Goal: Task Accomplishment & Management: Use online tool/utility

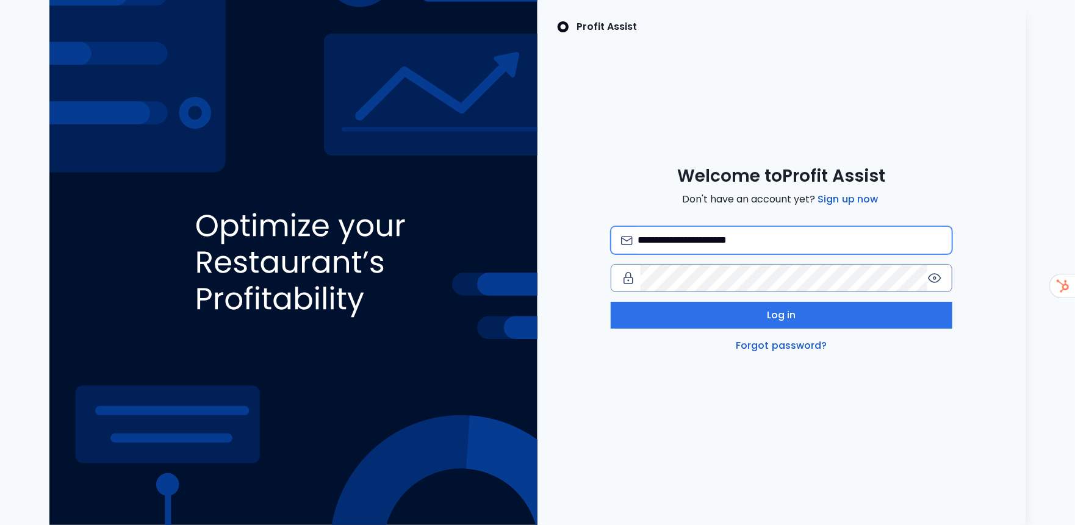
click at [805, 238] on input "**********" at bounding box center [789, 240] width 304 height 27
type input "**********"
click at [238, 299] on div "**********" at bounding box center [537, 262] width 1055 height 525
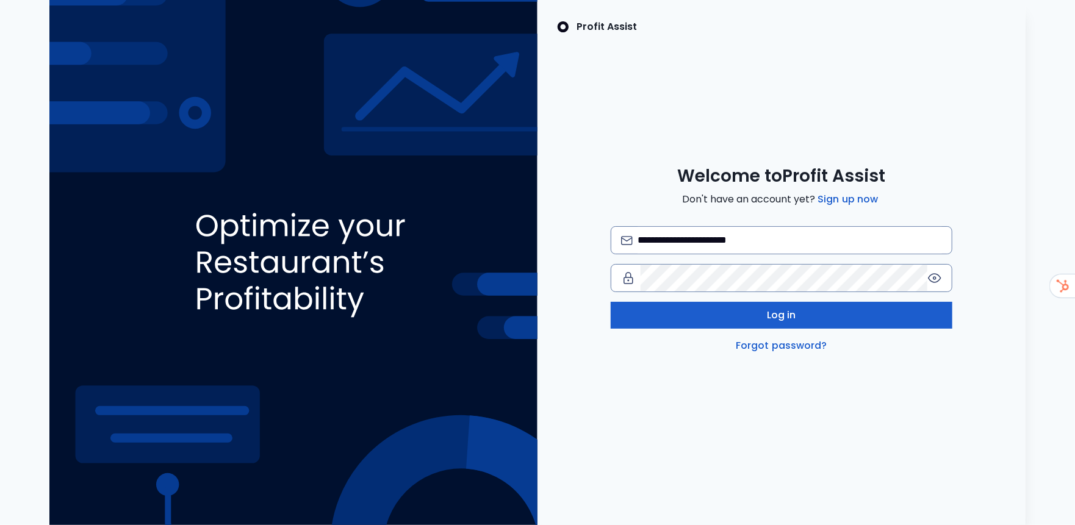
click at [632, 309] on button "Log in" at bounding box center [782, 315] width 342 height 27
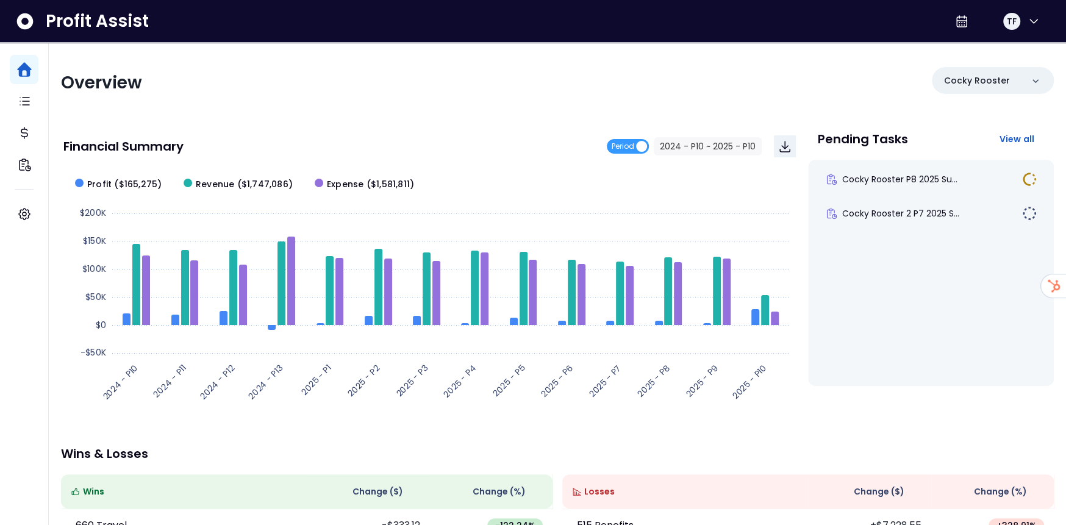
click at [456, 69] on div "Overview Cocky Rooster" at bounding box center [557, 83] width 993 height 32
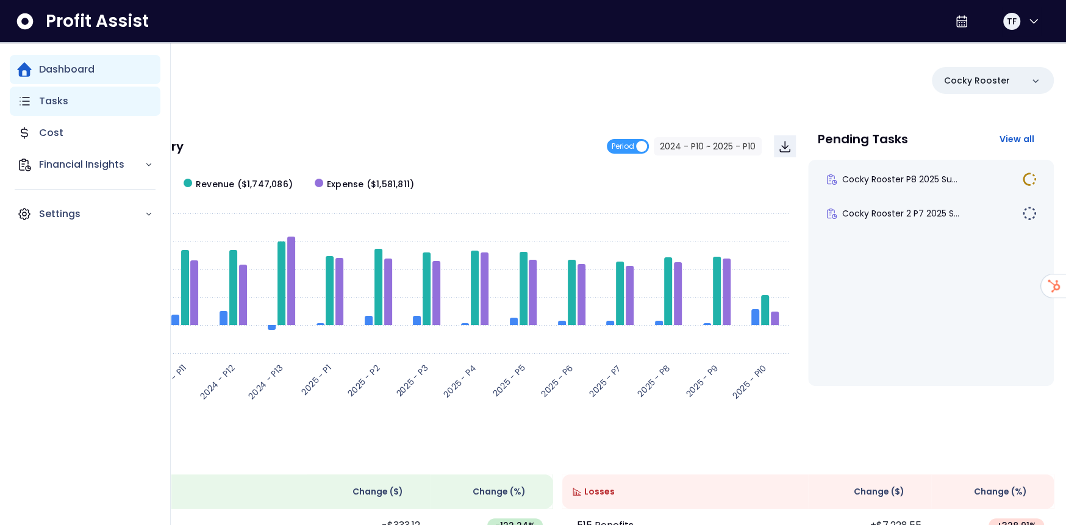
click at [23, 109] on div "Tasks" at bounding box center [85, 101] width 151 height 29
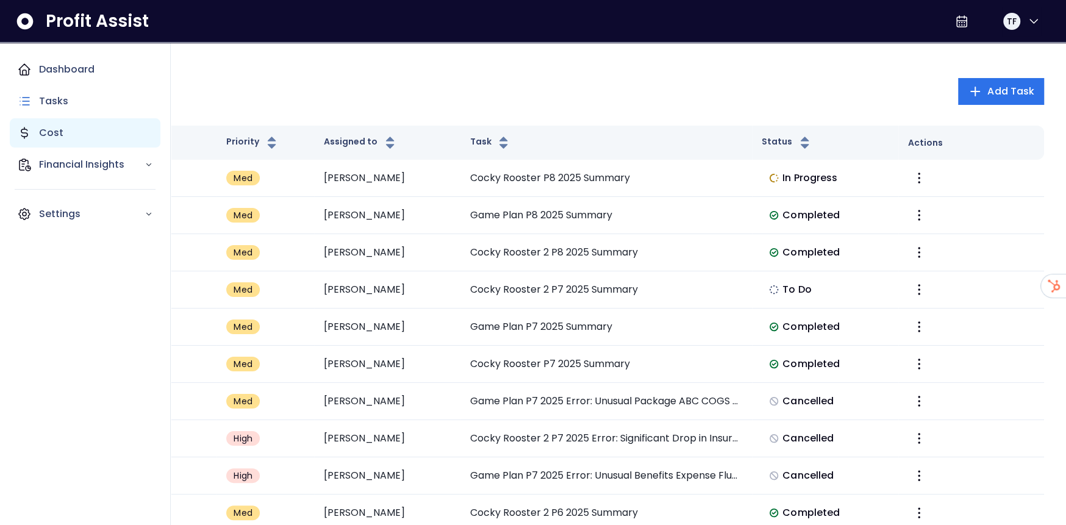
click at [18, 135] on icon "Main navigation" at bounding box center [24, 133] width 15 height 15
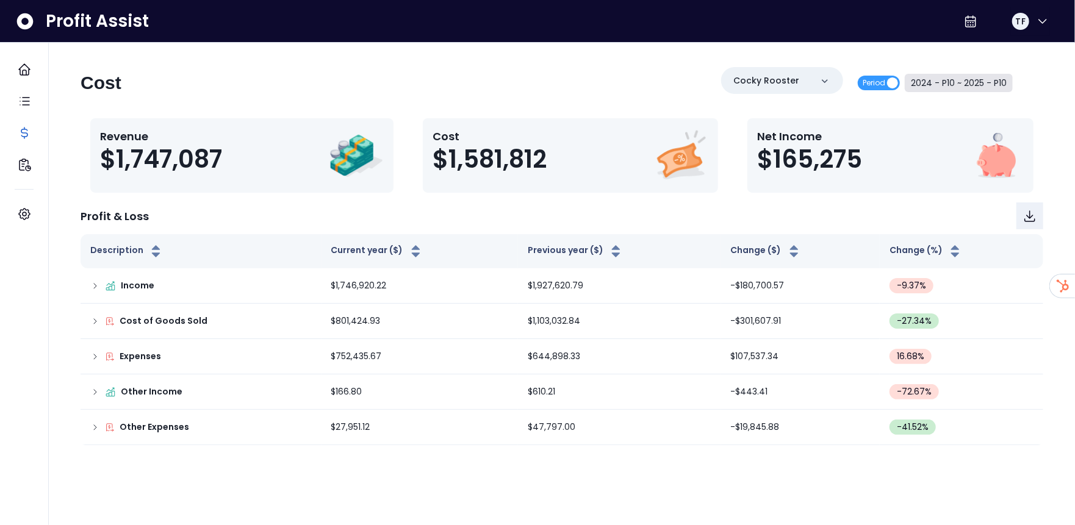
click at [976, 79] on button "2024 - P10 ~ 2025 - P10" at bounding box center [959, 83] width 108 height 18
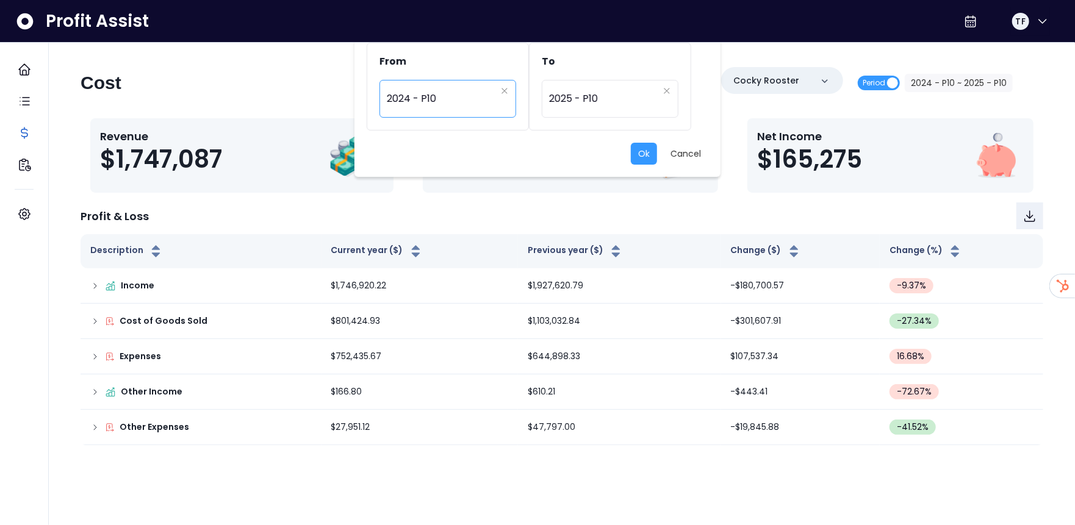
click at [411, 109] on span "2024 - P10" at bounding box center [441, 99] width 109 height 28
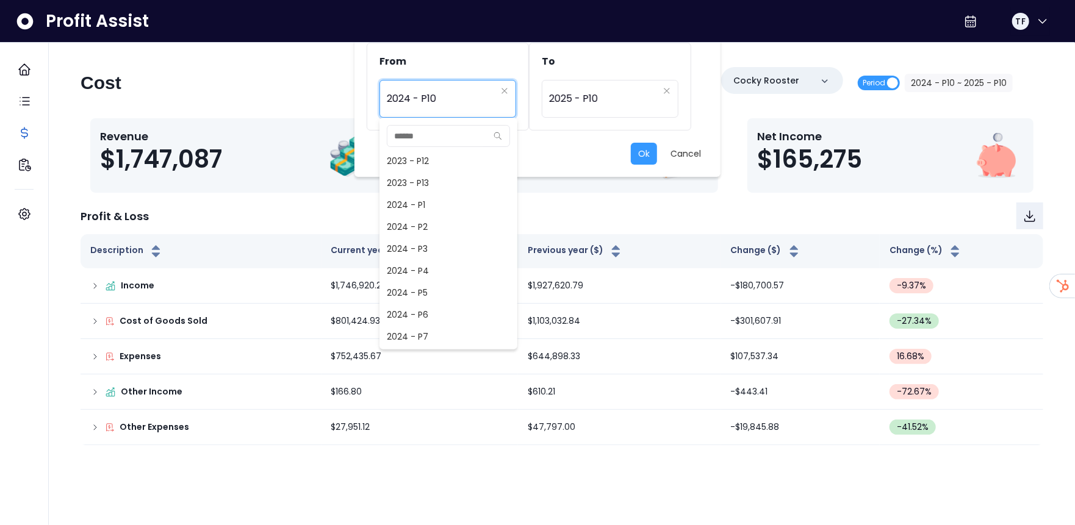
scroll to position [470, 0]
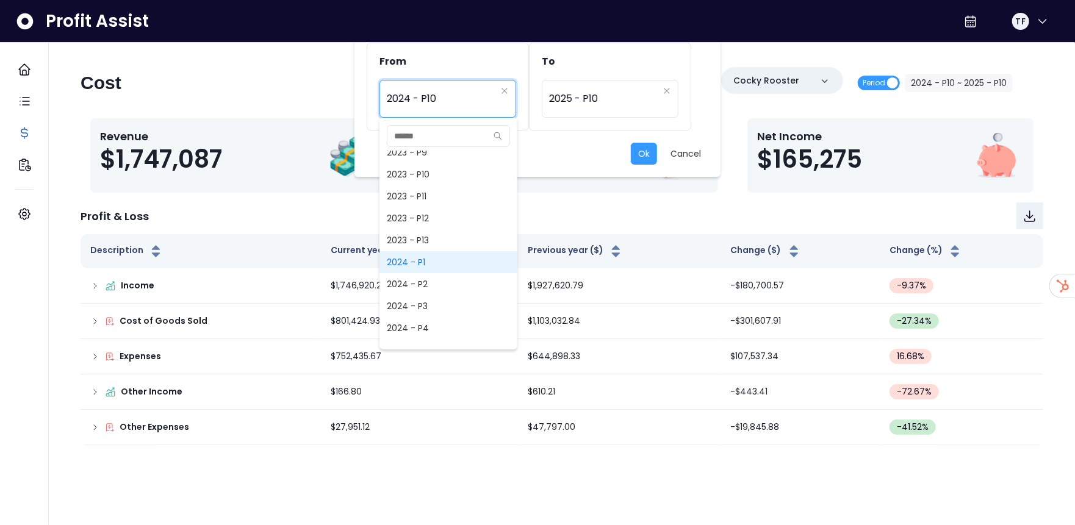
click at [425, 263] on span "2024 - P1" at bounding box center [448, 262] width 138 height 22
type input "*********"
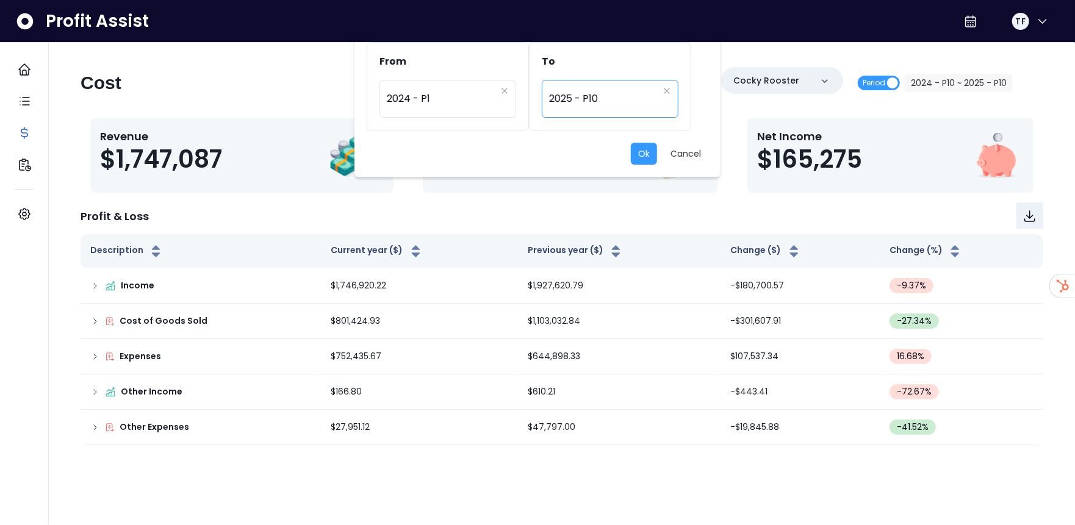
click at [603, 98] on span "2025 - P10" at bounding box center [603, 99] width 109 height 28
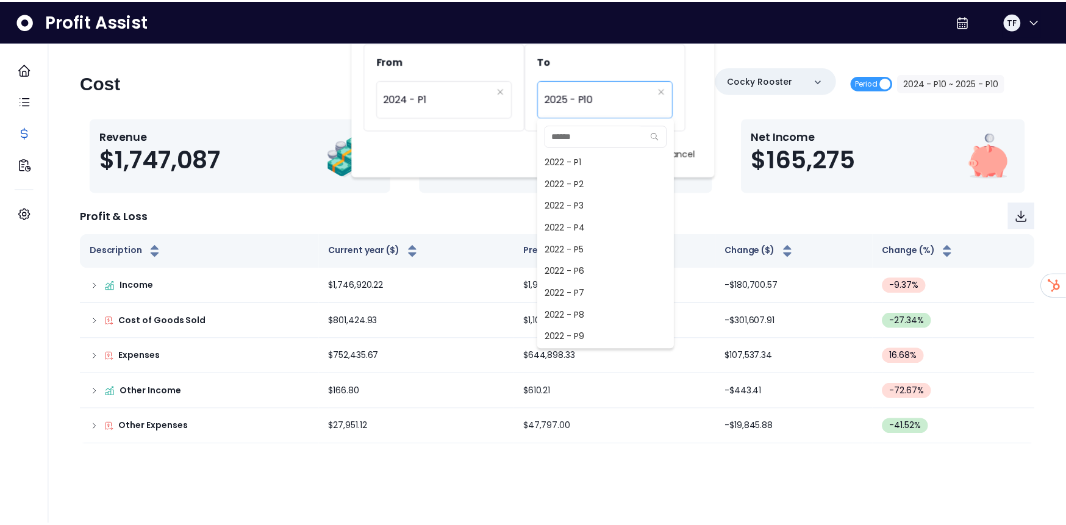
scroll to position [878, 0]
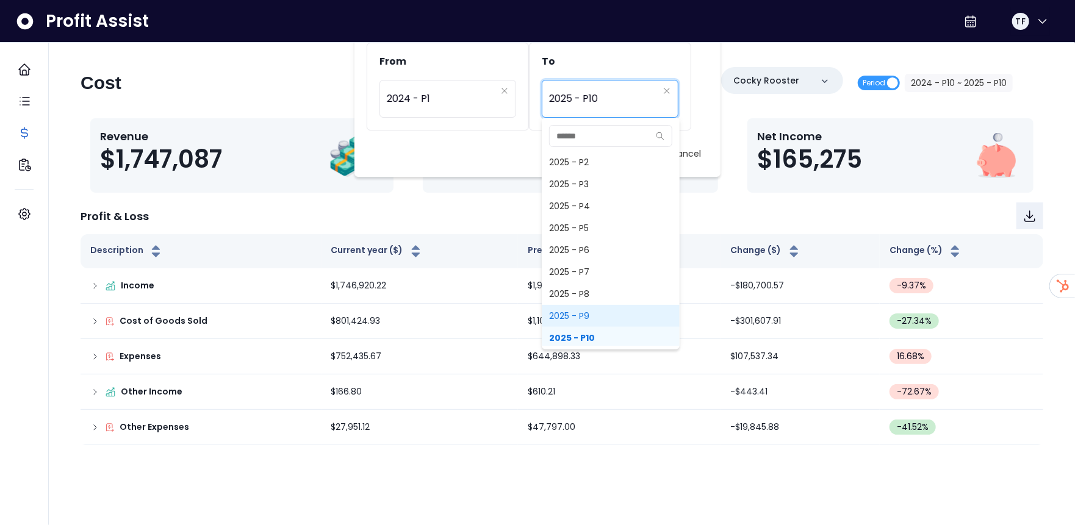
click at [596, 320] on span "2025 - P9" at bounding box center [611, 316] width 138 height 22
type input "*********"
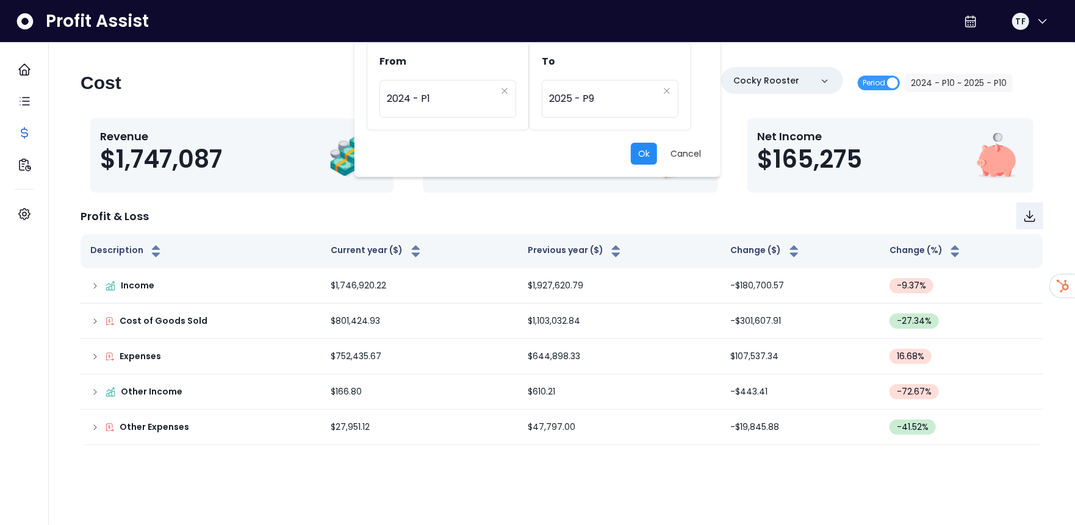
click at [646, 162] on button "Ok" at bounding box center [644, 154] width 26 height 22
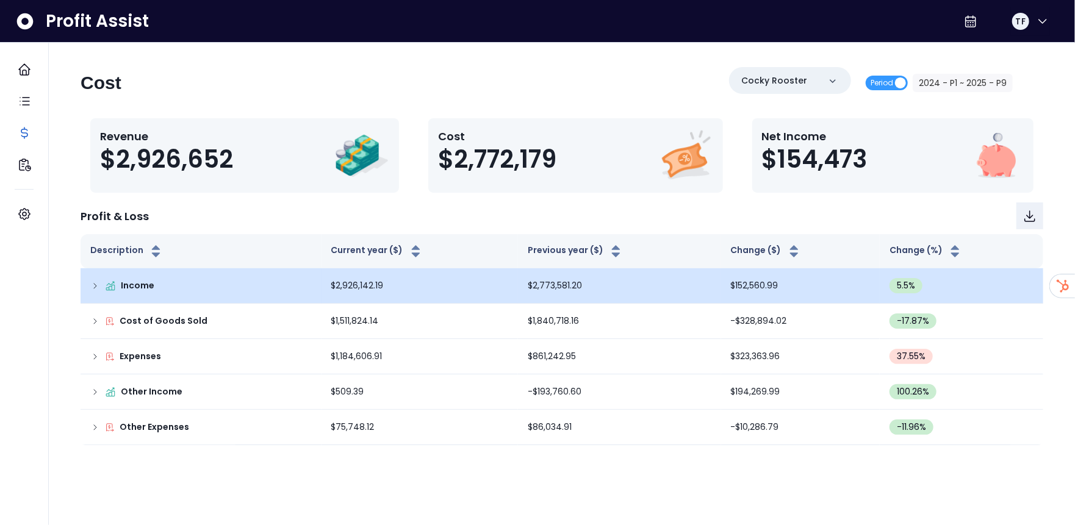
click at [95, 290] on icon at bounding box center [95, 286] width 10 height 10
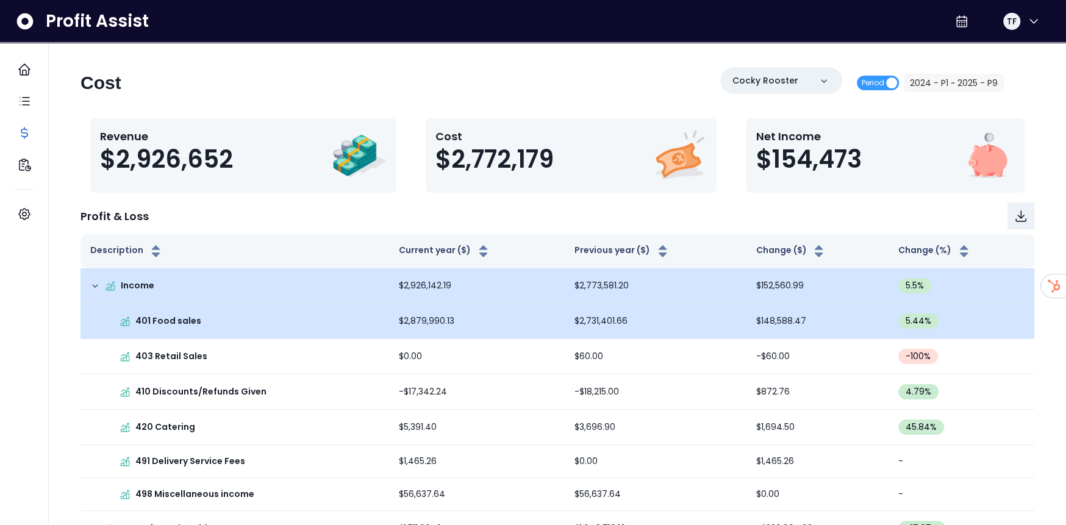
scroll to position [139, 0]
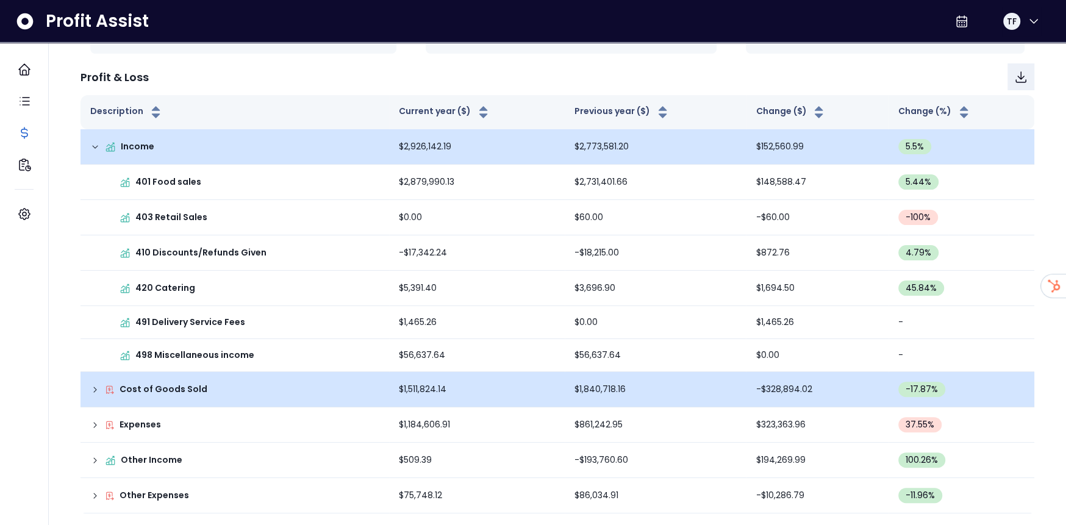
click at [90, 385] on icon at bounding box center [95, 390] width 10 height 10
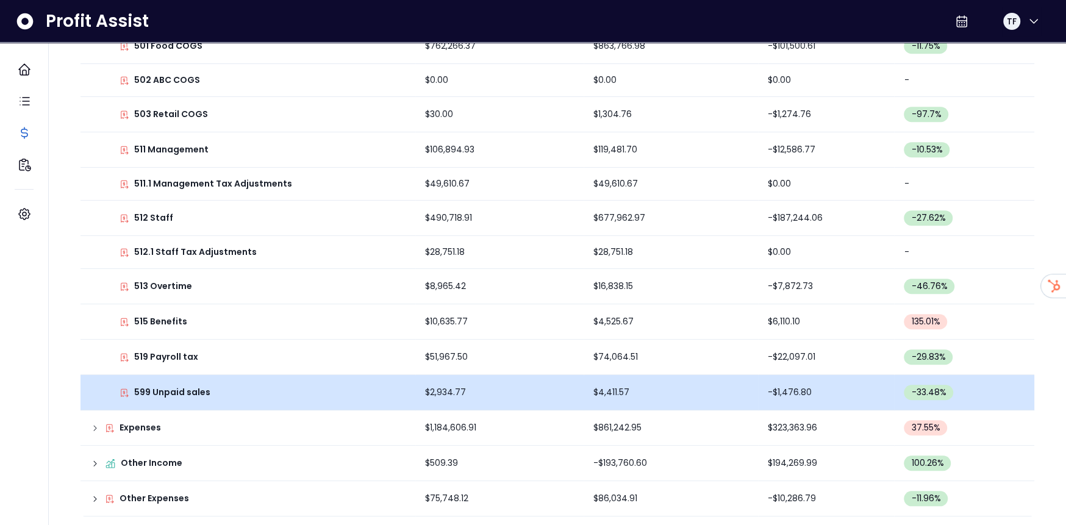
scroll to position [553, 0]
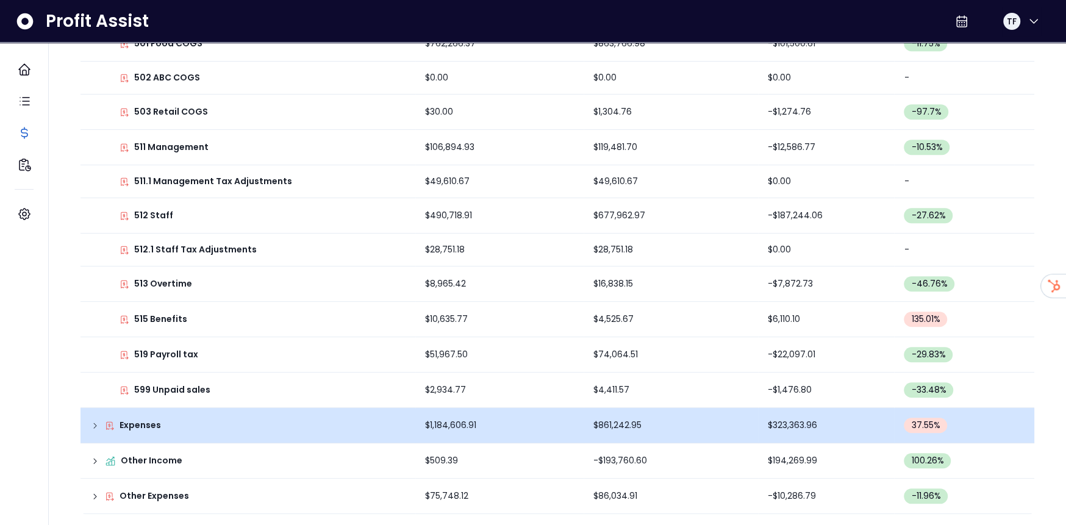
click at [90, 425] on icon at bounding box center [95, 426] width 10 height 10
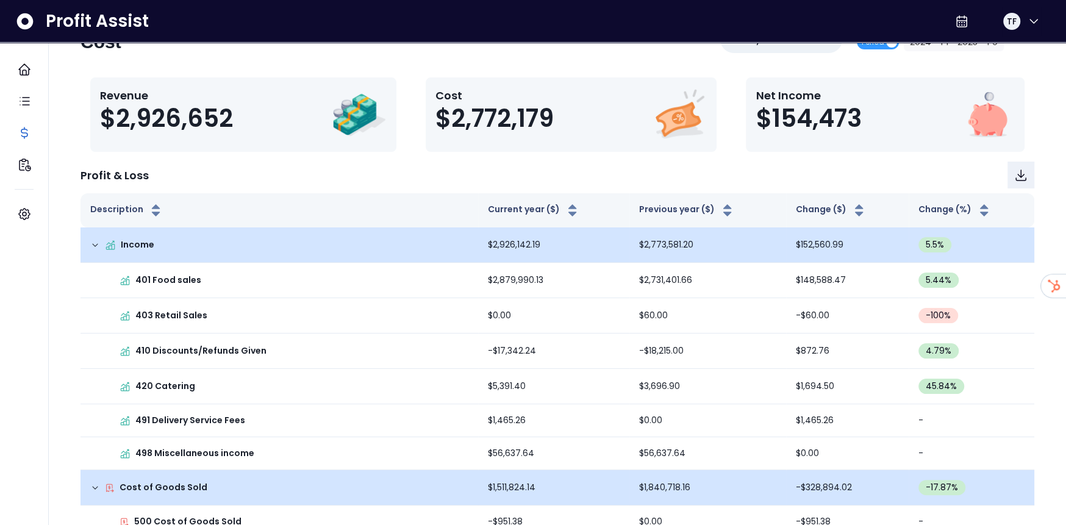
scroll to position [0, 0]
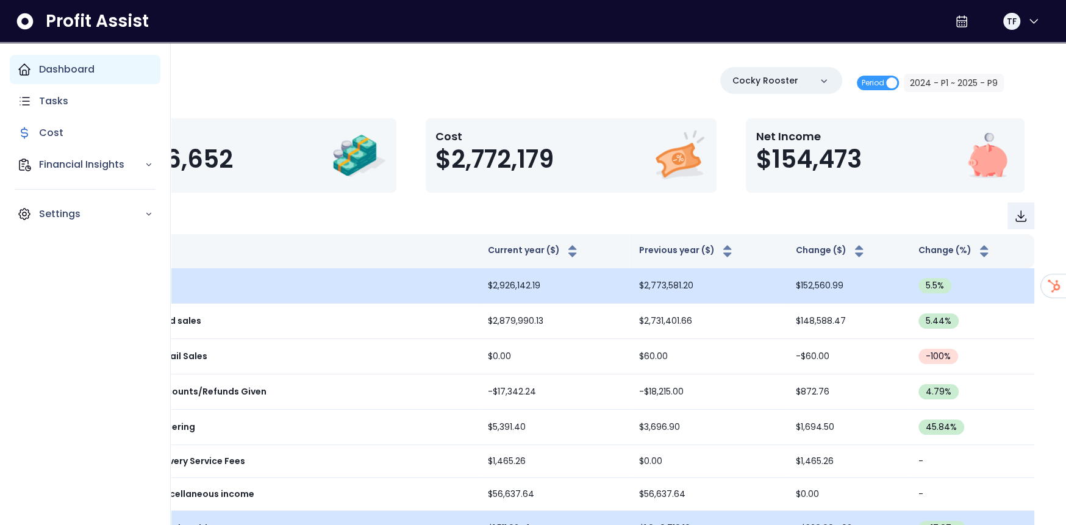
drag, startPoint x: 52, startPoint y: 71, endPoint x: 108, endPoint y: 57, distance: 57.3
click at [52, 71] on p "Dashboard" at bounding box center [67, 69] width 56 height 15
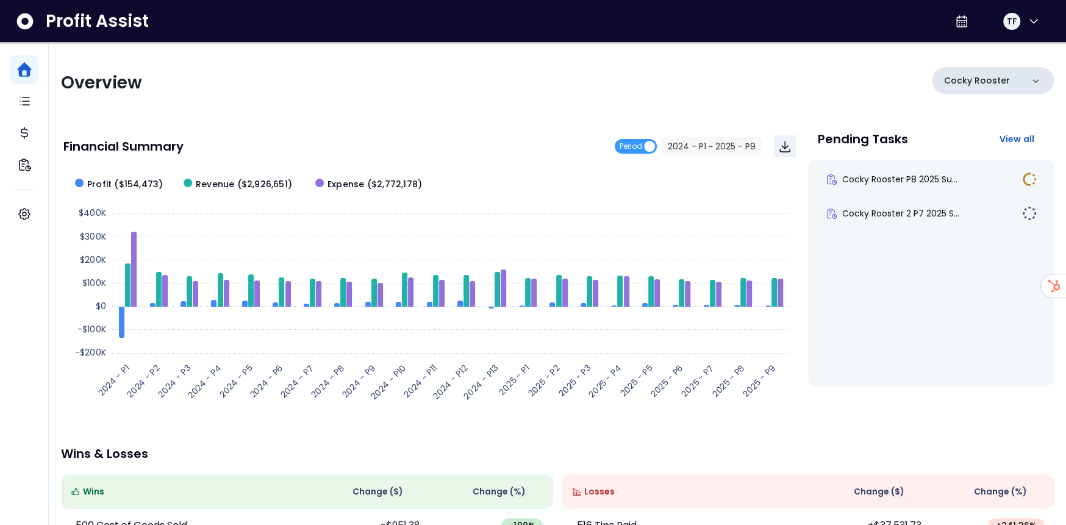
click at [974, 82] on p "Cocky Rooster" at bounding box center [977, 80] width 66 height 13
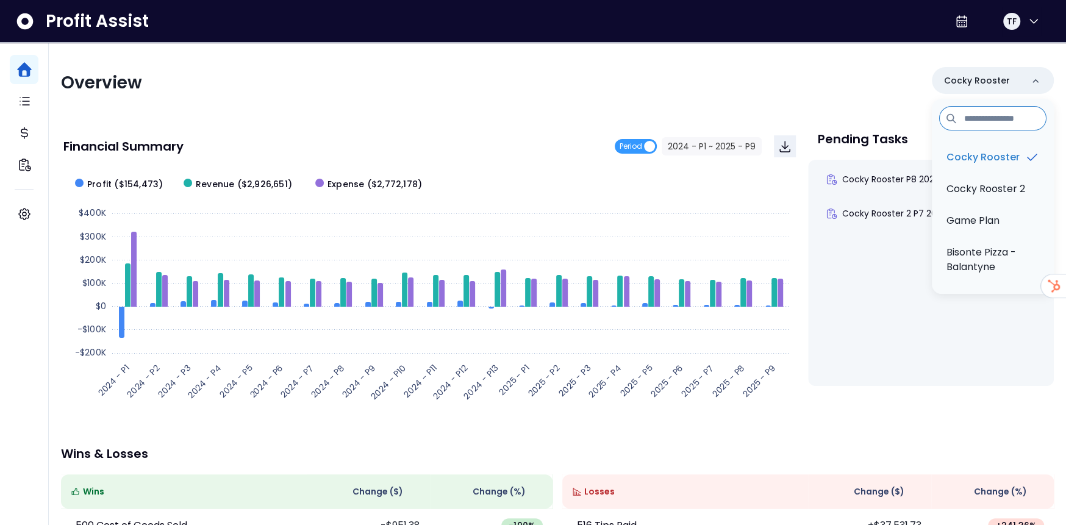
click at [743, 79] on div "Overview Cocky Rooster Cocky Rooster Cocky Rooster 2 Game Plan Bisonte Pizza - …" at bounding box center [557, 83] width 993 height 32
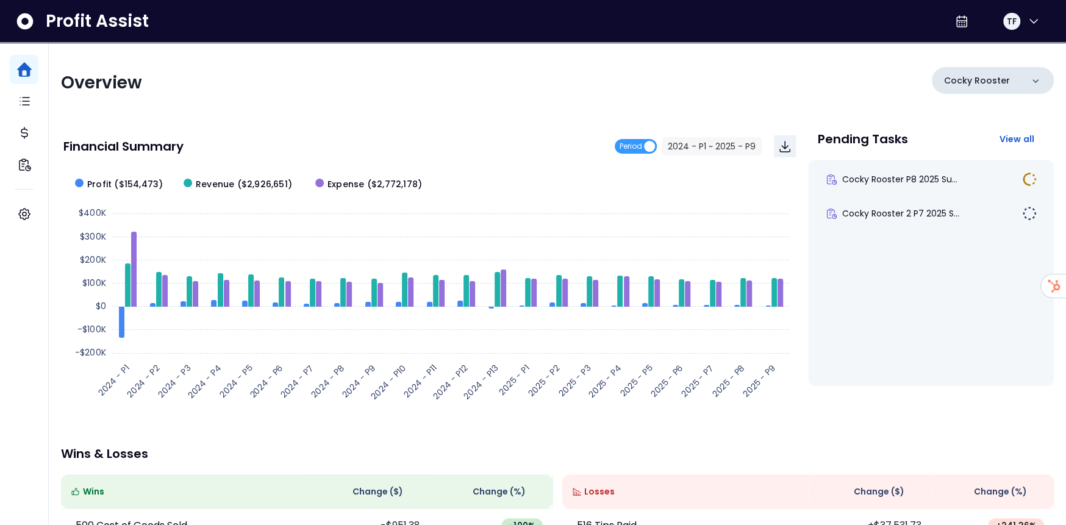
click at [990, 72] on div "Cocky Rooster" at bounding box center [993, 80] width 122 height 27
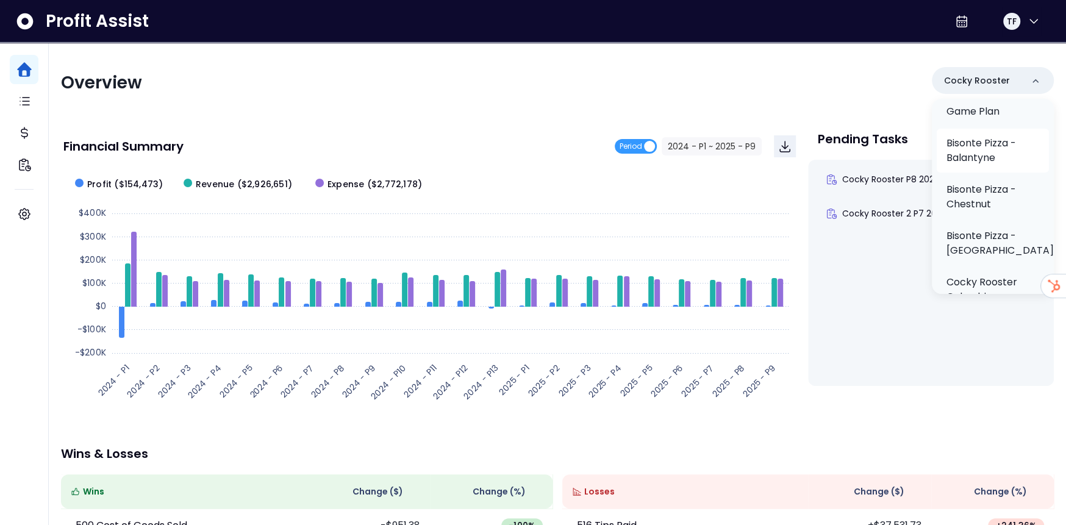
scroll to position [122, 0]
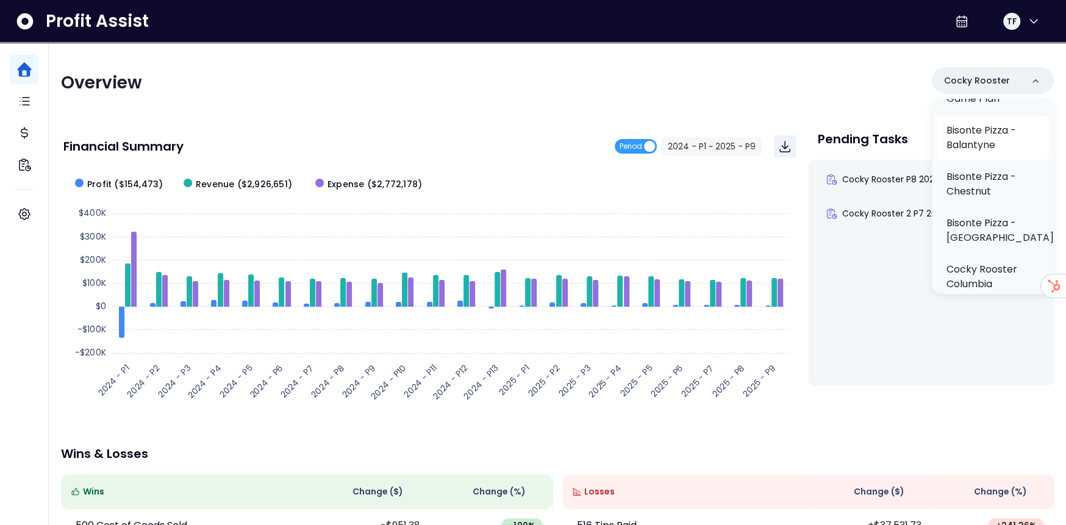
click at [995, 152] on p "Bisonte Pizza - Balantyne" at bounding box center [993, 137] width 93 height 29
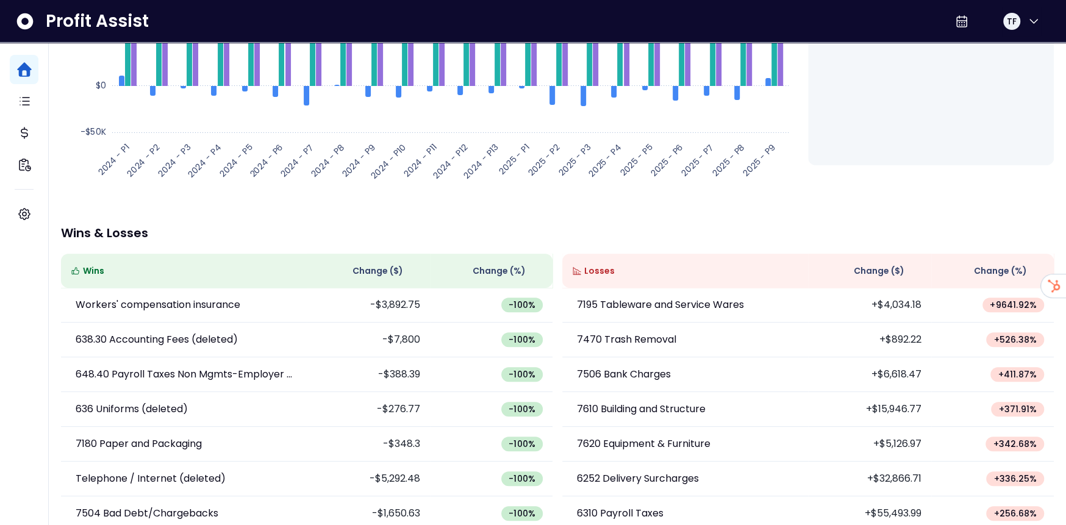
scroll to position [240, 0]
